Goal: Download file/media

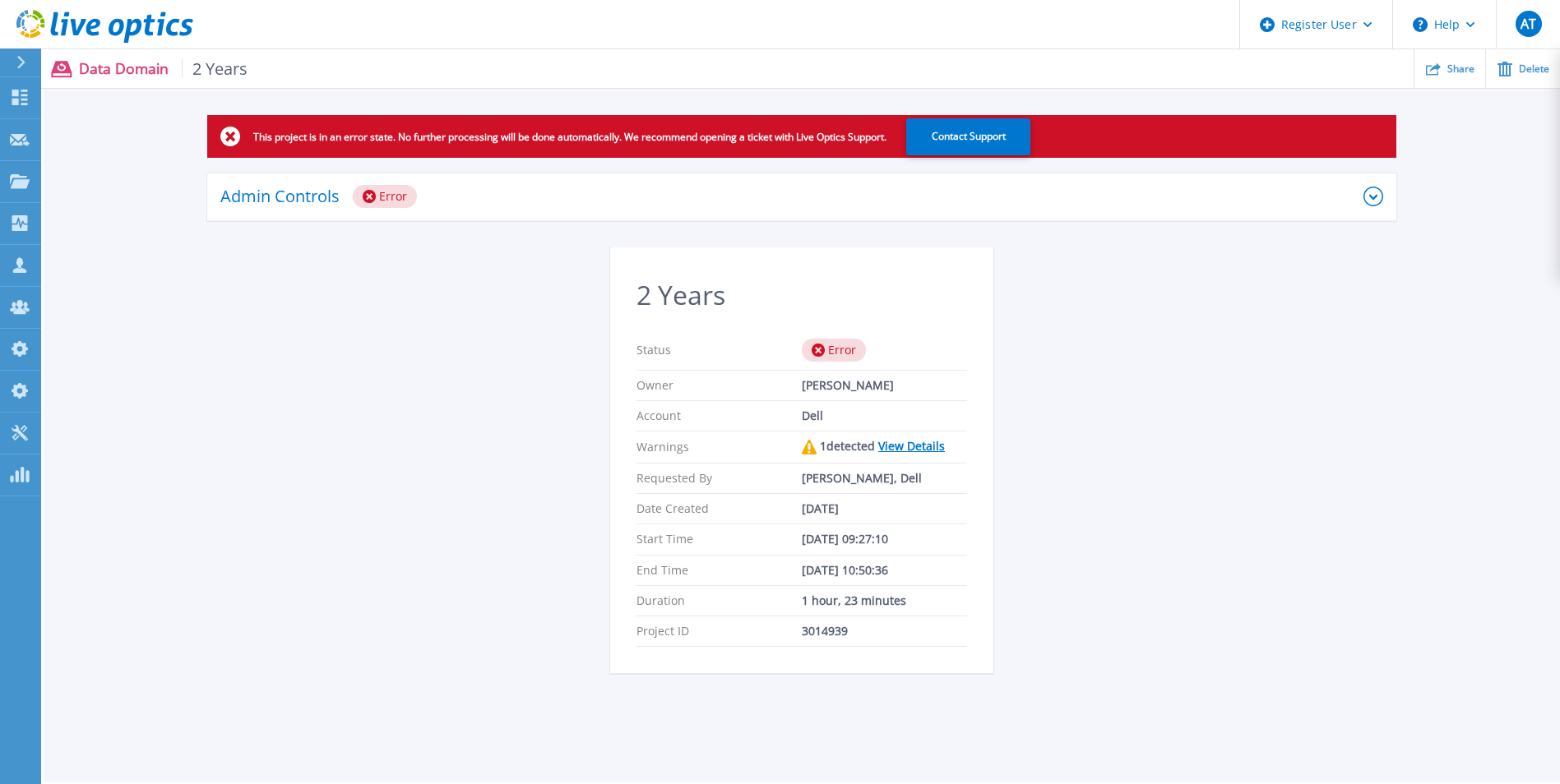
click at [1368, 200] on icon at bounding box center [1373, 196] width 19 height 19
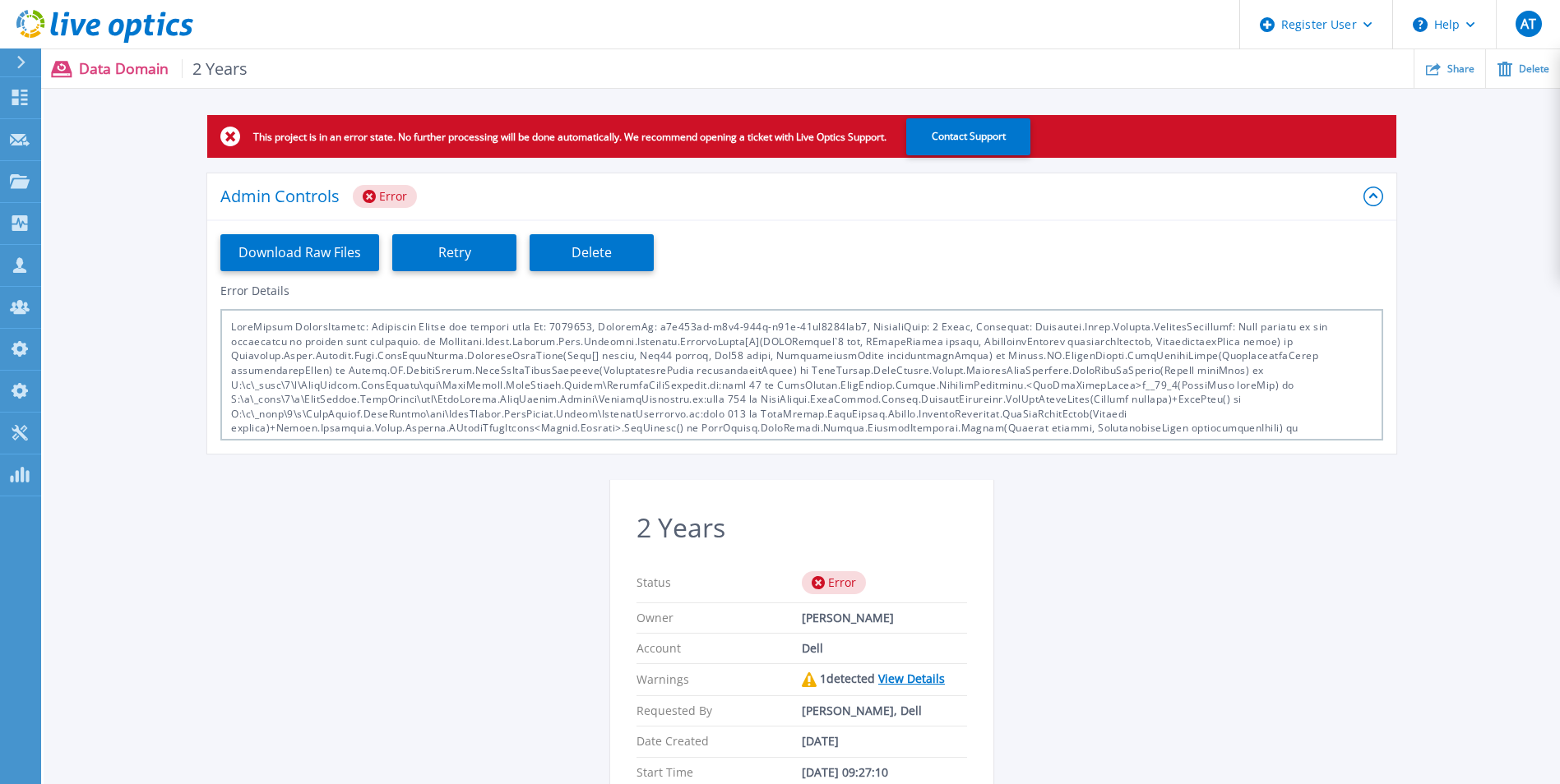
click at [1379, 200] on icon at bounding box center [1373, 196] width 19 height 19
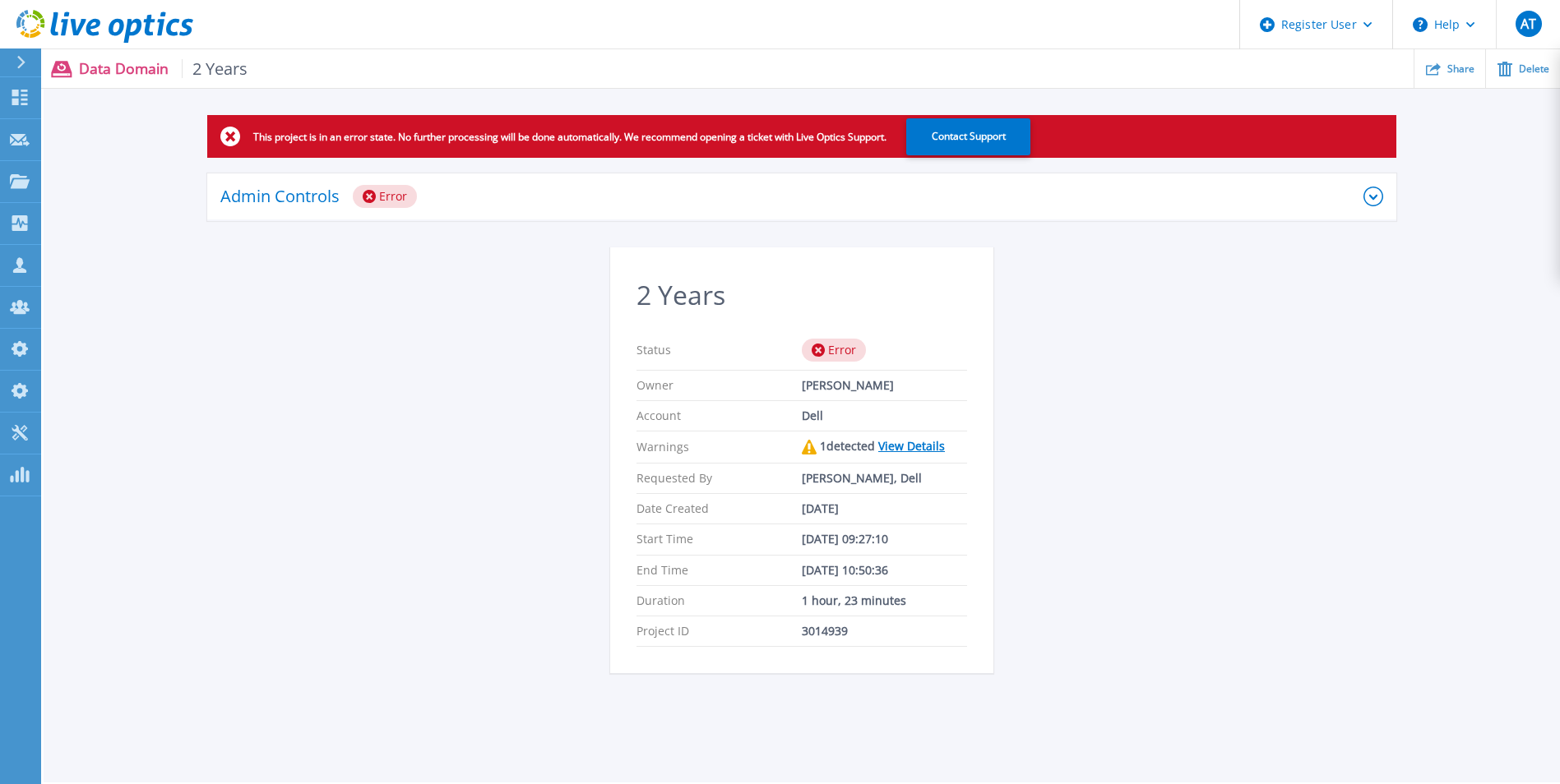
click at [1378, 201] on icon at bounding box center [1373, 196] width 19 height 19
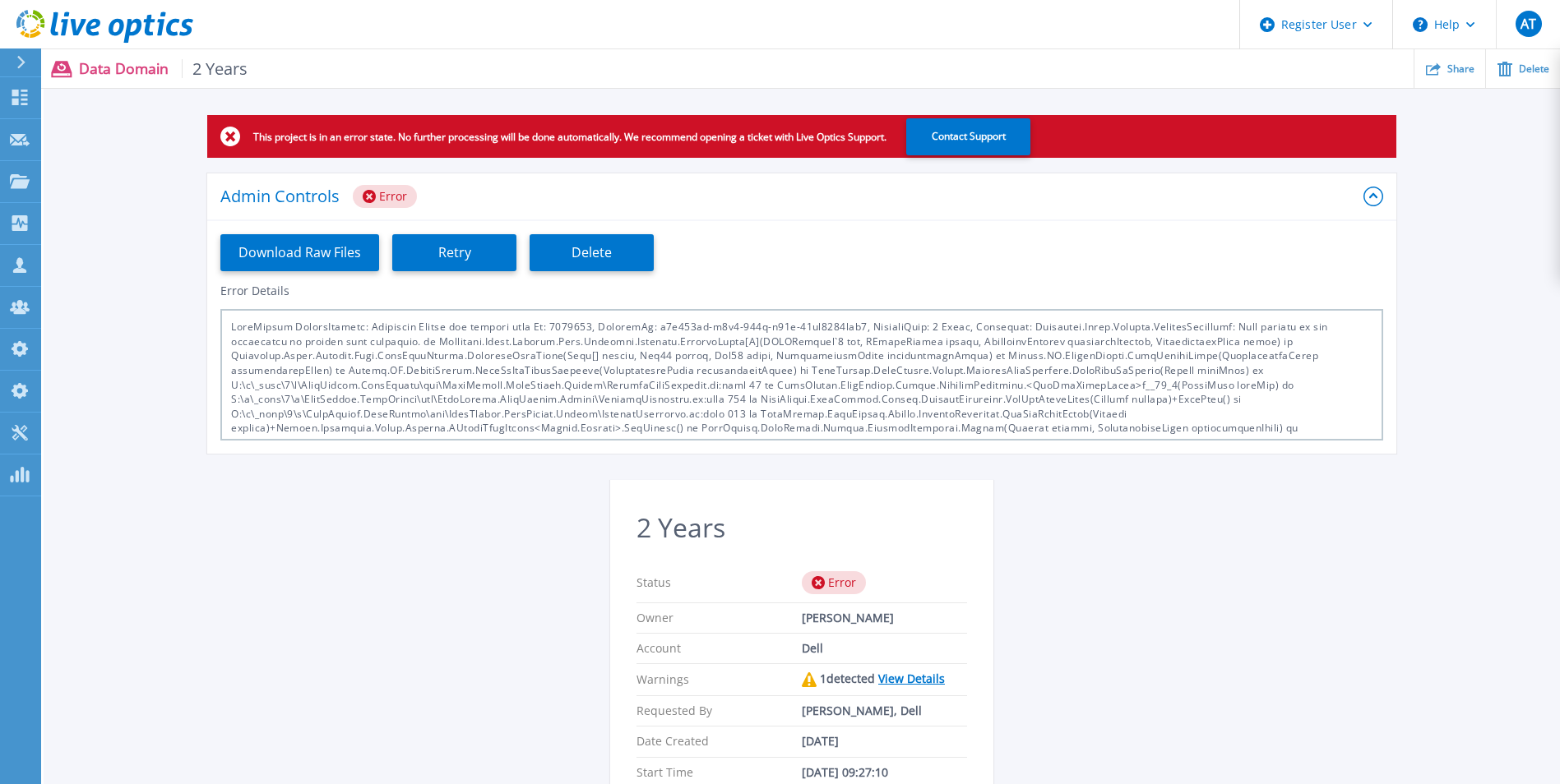
click at [1378, 201] on icon at bounding box center [1373, 196] width 19 height 19
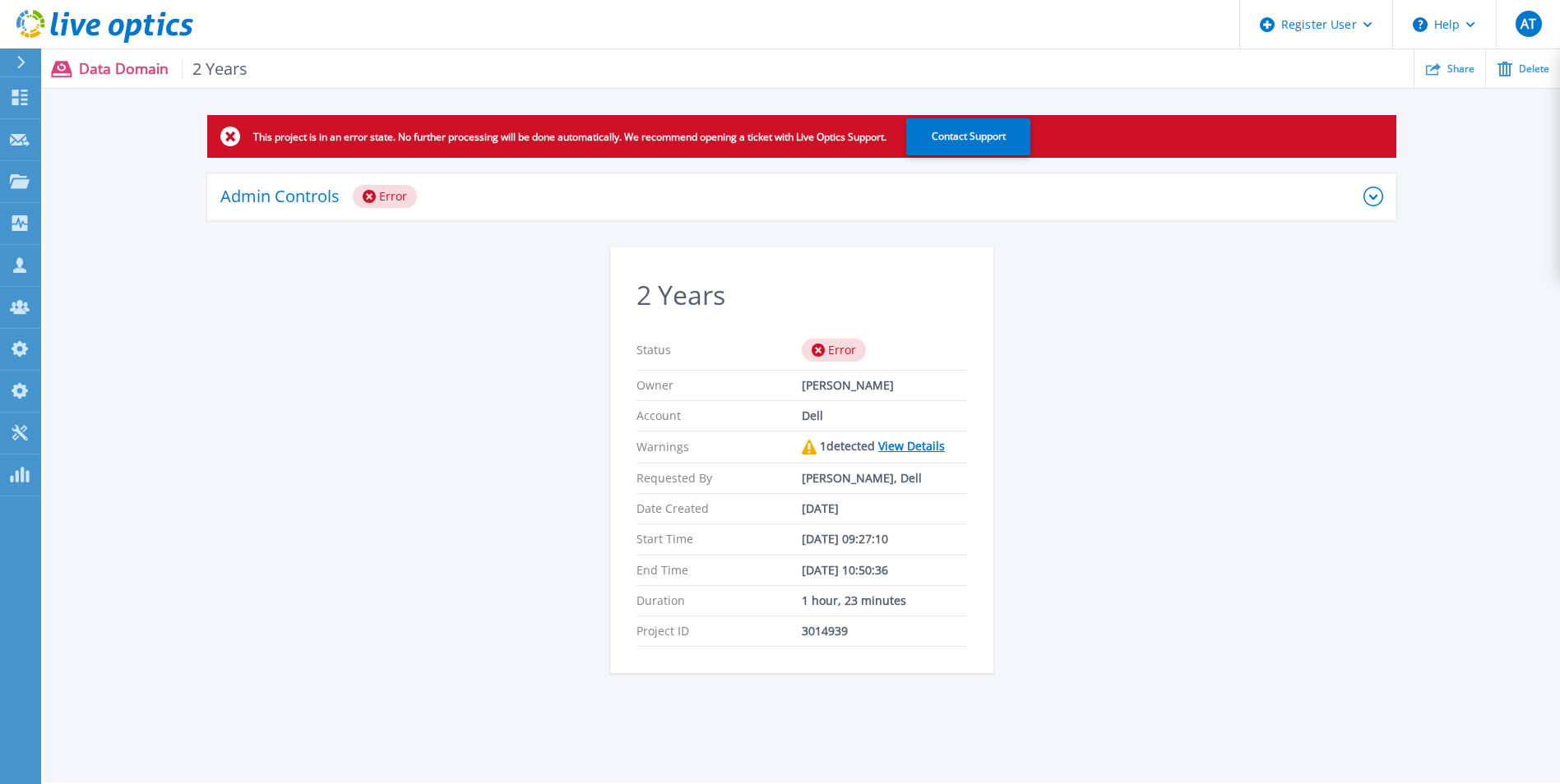
click at [1307, 505] on div "This project is in an error state. No further processing will be done automatic…" at bounding box center [802, 403] width 1517 height 578
click at [1214, 436] on div "This project is in an error state. No further processing will be done automatic…" at bounding box center [802, 403] width 1517 height 578
click at [1369, 192] on icon at bounding box center [1373, 196] width 19 height 19
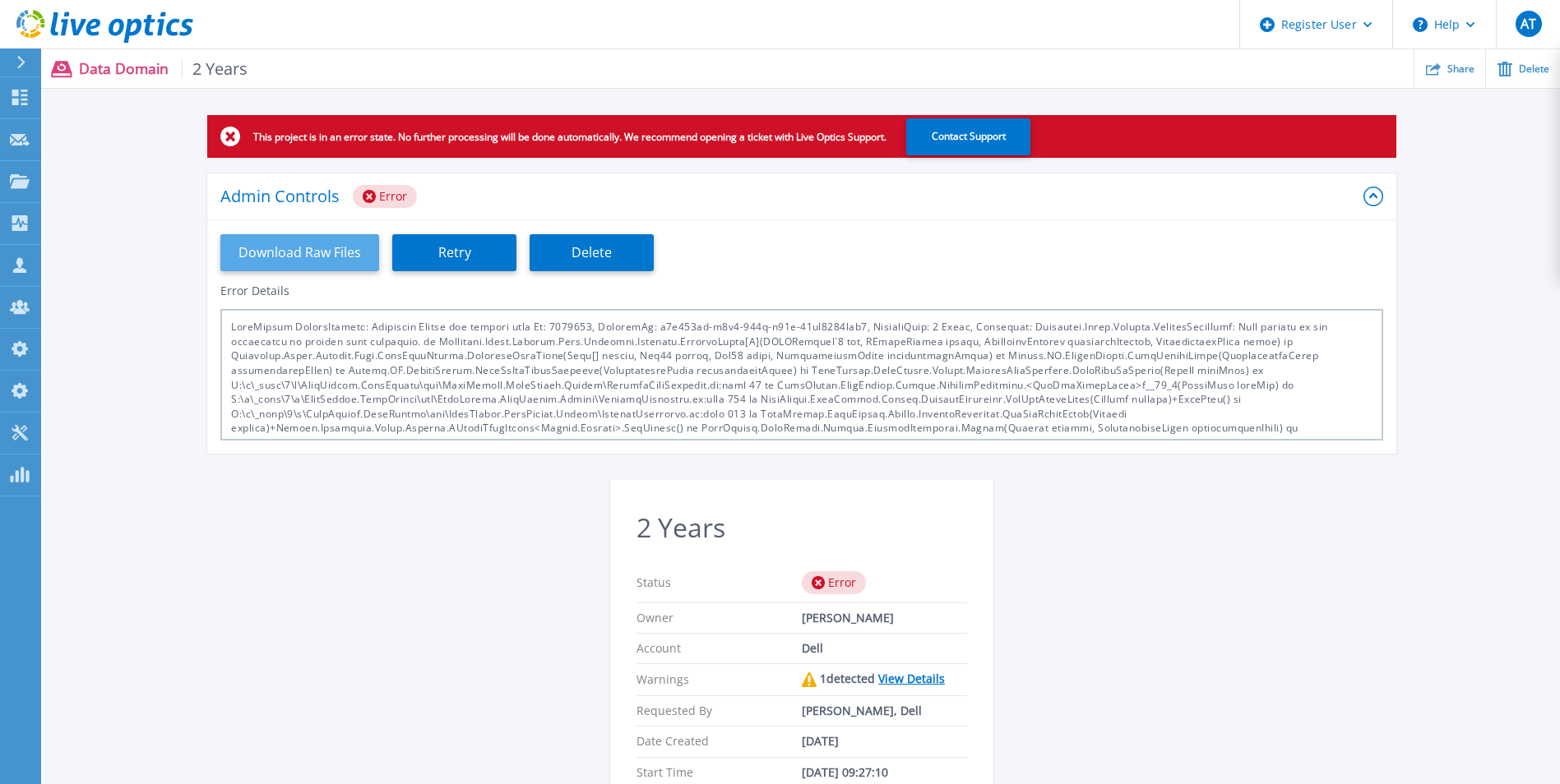
click at [325, 260] on button "Download Raw Files" at bounding box center [299, 253] width 158 height 37
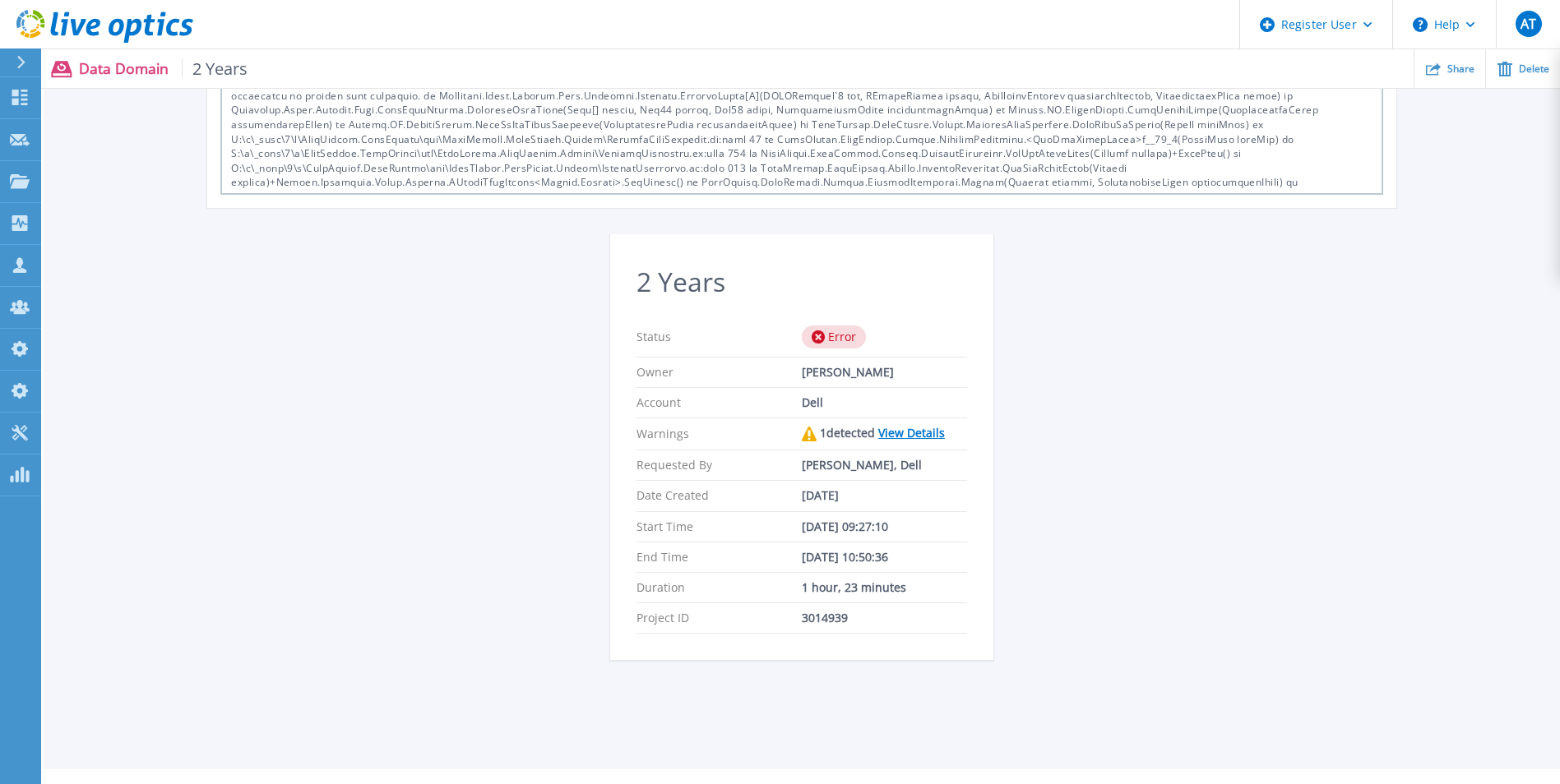
scroll to position [247, 0]
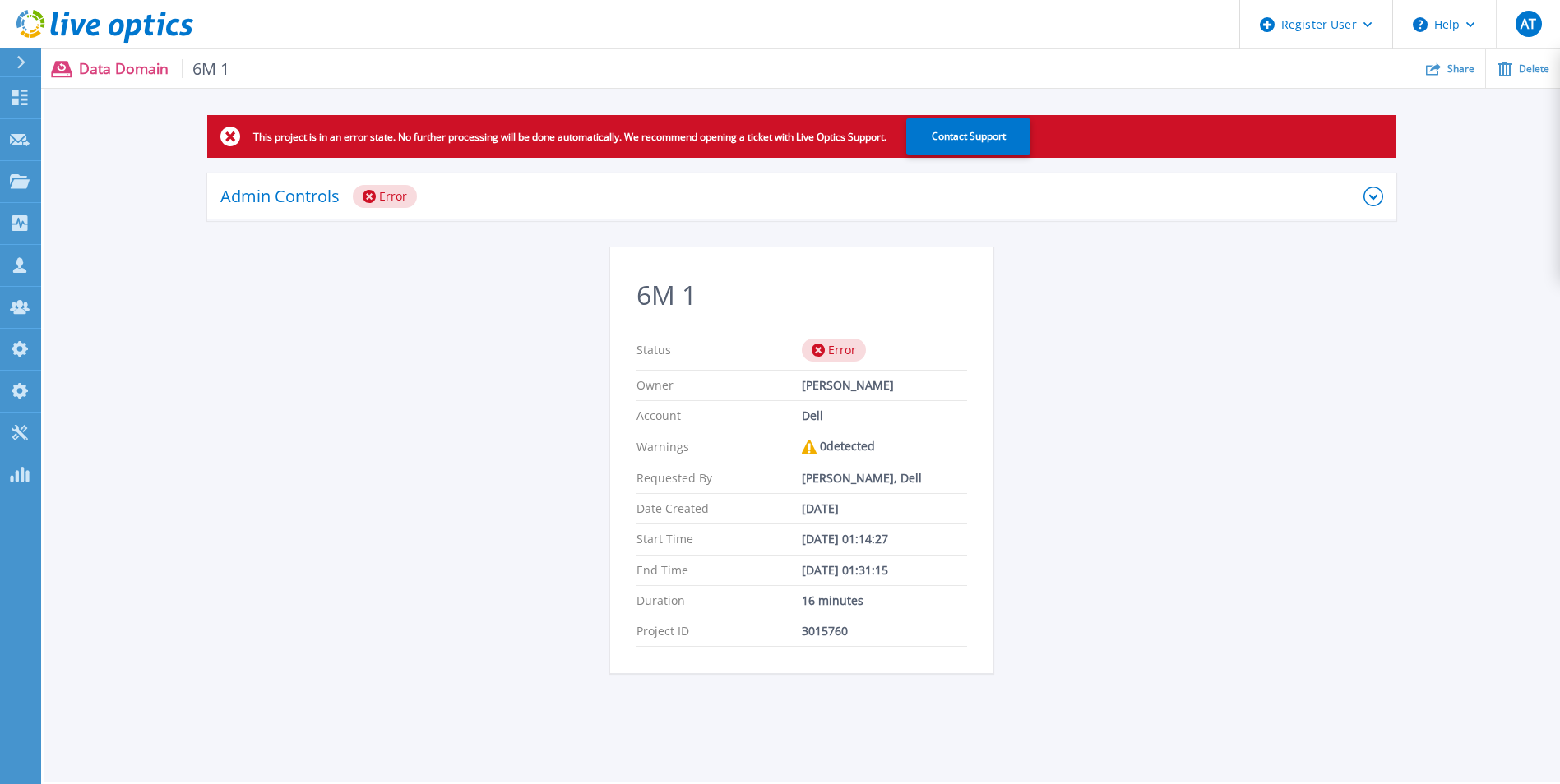
click at [1365, 202] on icon at bounding box center [1373, 196] width 19 height 19
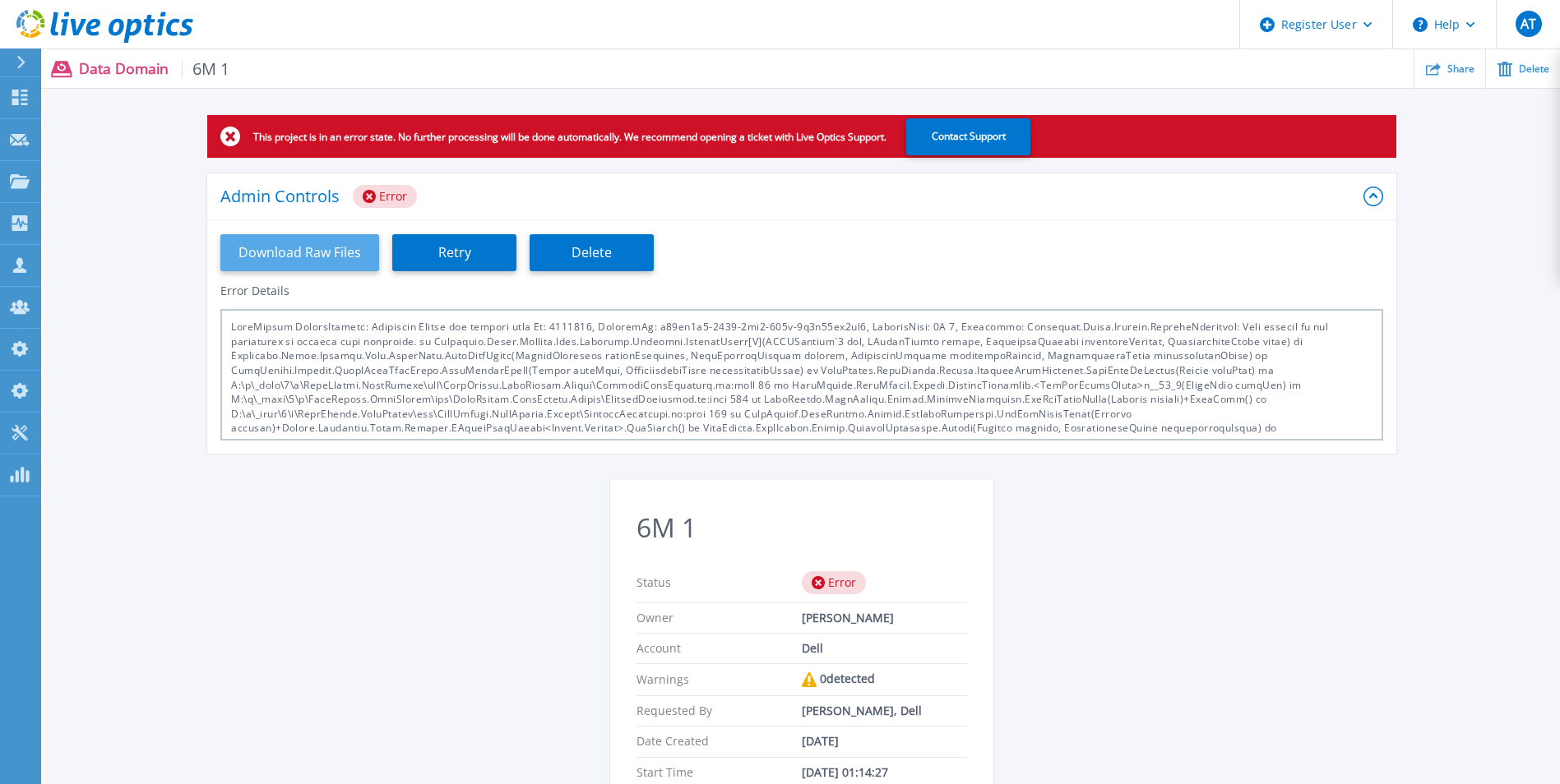
click at [327, 262] on button "Download Raw Files" at bounding box center [299, 253] width 158 height 37
